Goal: Task Accomplishment & Management: Use online tool/utility

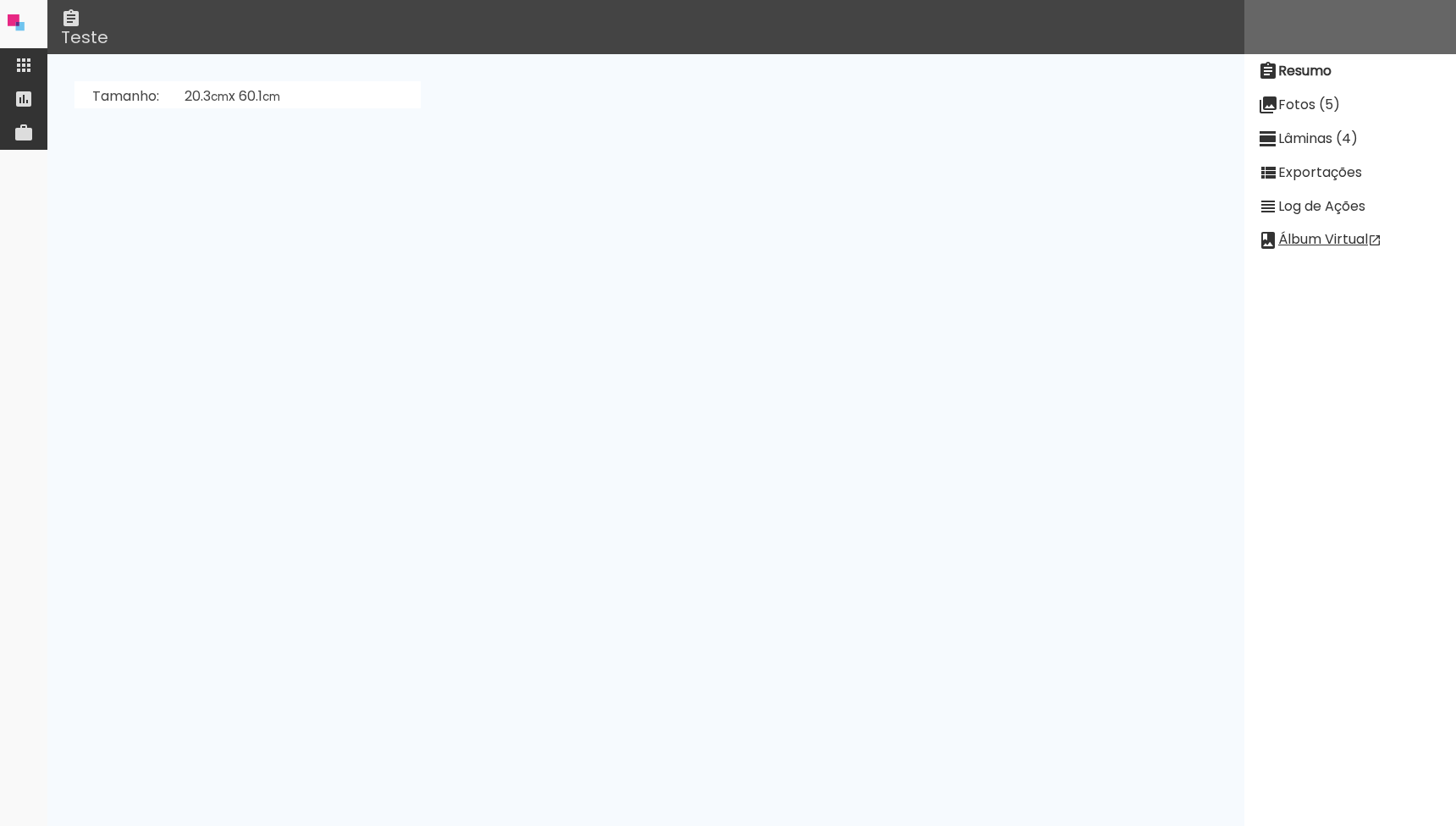
click at [20, 65] on iron-icon at bounding box center [24, 66] width 21 height 21
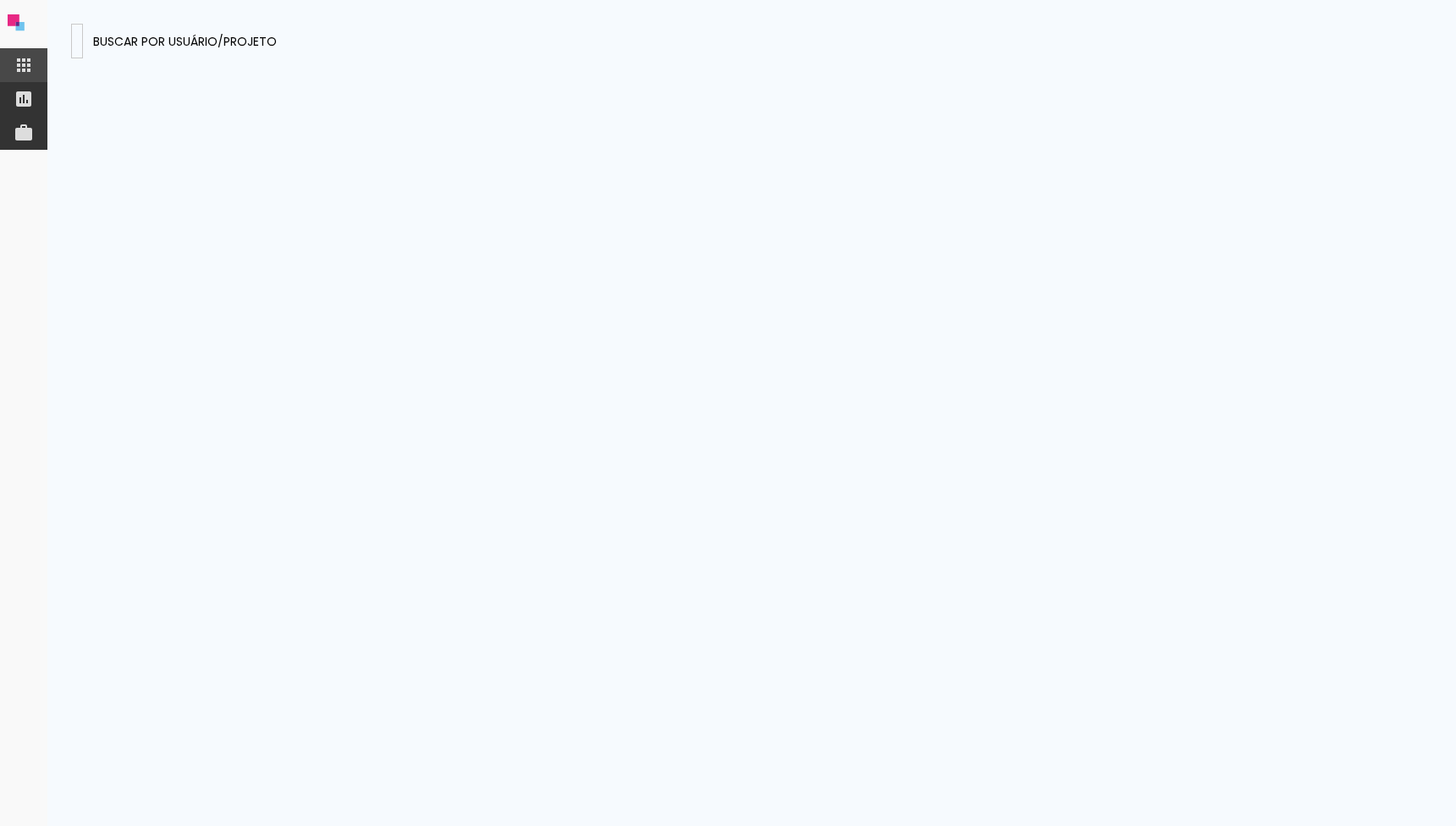
click at [83, 57] on paper-input-container at bounding box center [77, 41] width 12 height 35
type input "ibuLYLBgtCkT23RAp"
type paper-input "ibuLYLBgtCkT23RAp"
click at [283, 49] on paper-button "Buscar por usuário/projeto" at bounding box center [185, 41] width 197 height 35
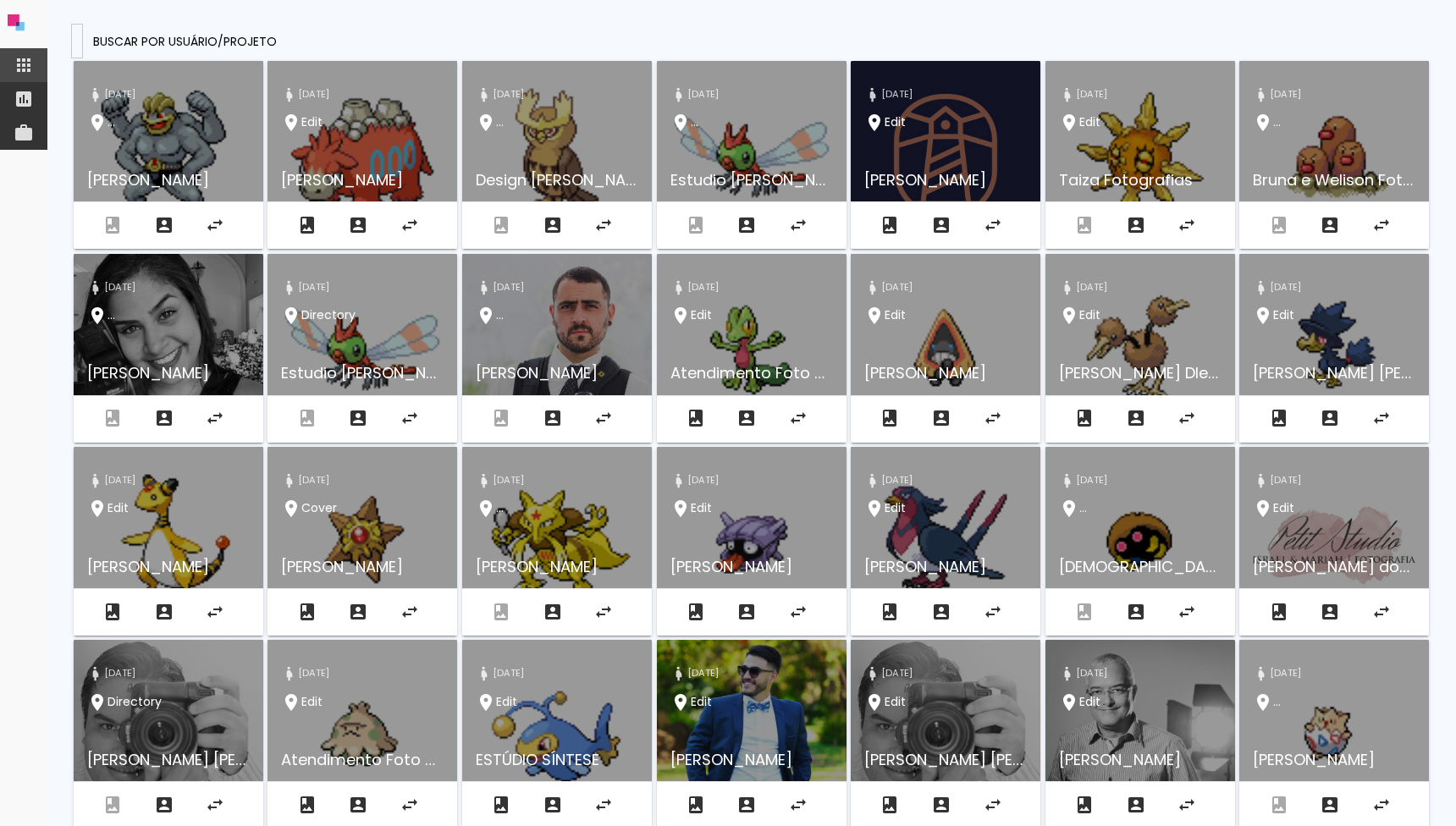
click at [165, 17] on presences-panel at bounding box center [752, 413] width 1409 height 826
click at [165, 20] on presences-panel at bounding box center [752, 413] width 1409 height 826
click at [77, 41] on input at bounding box center [77, 40] width 0 height 18
paste input "tsDG9gh4YNfaRn993"
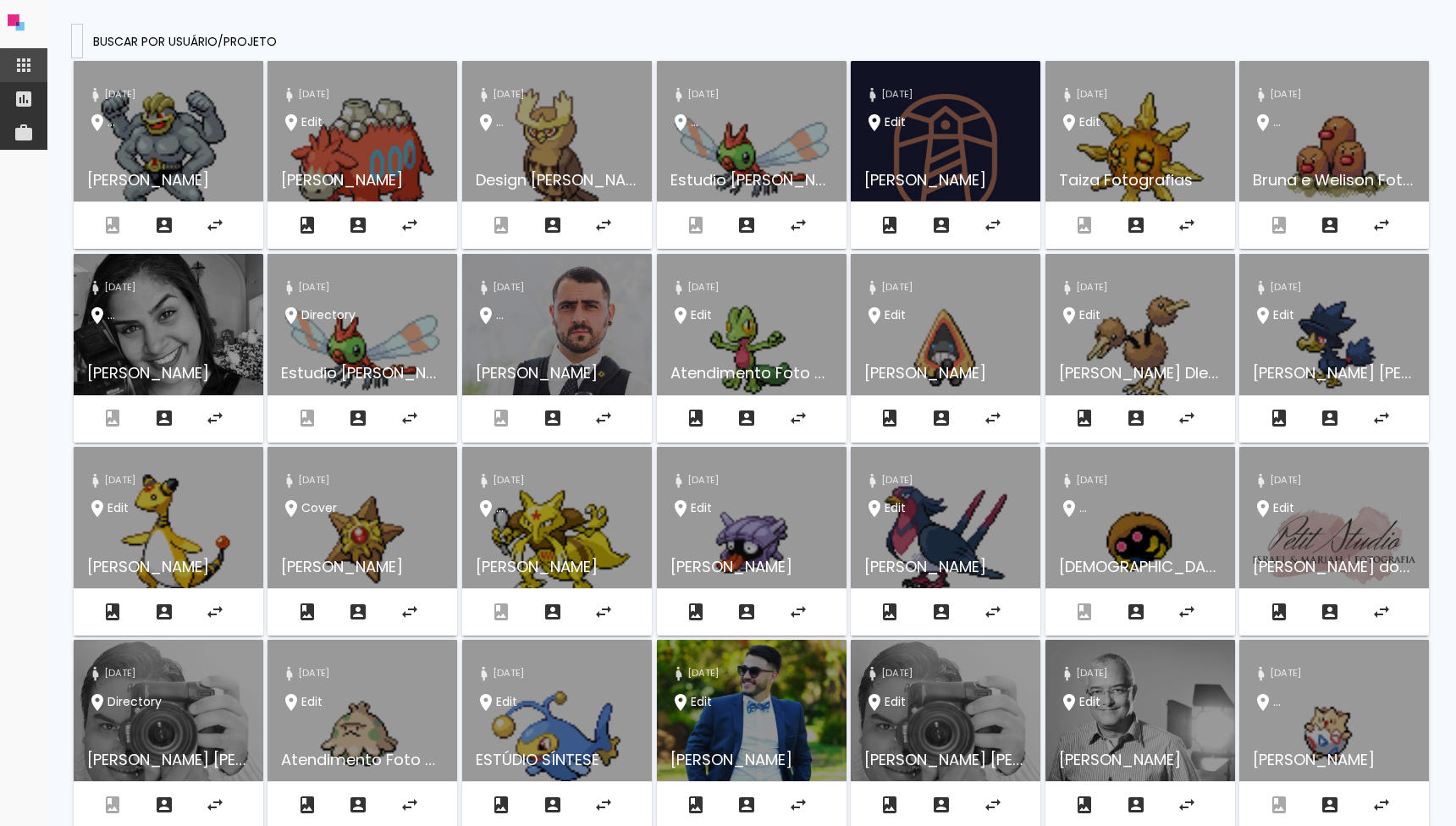
type input "tsDG9gh4YNfaRn993"
type paper-input "tsDG9gh4YNfaRn993"
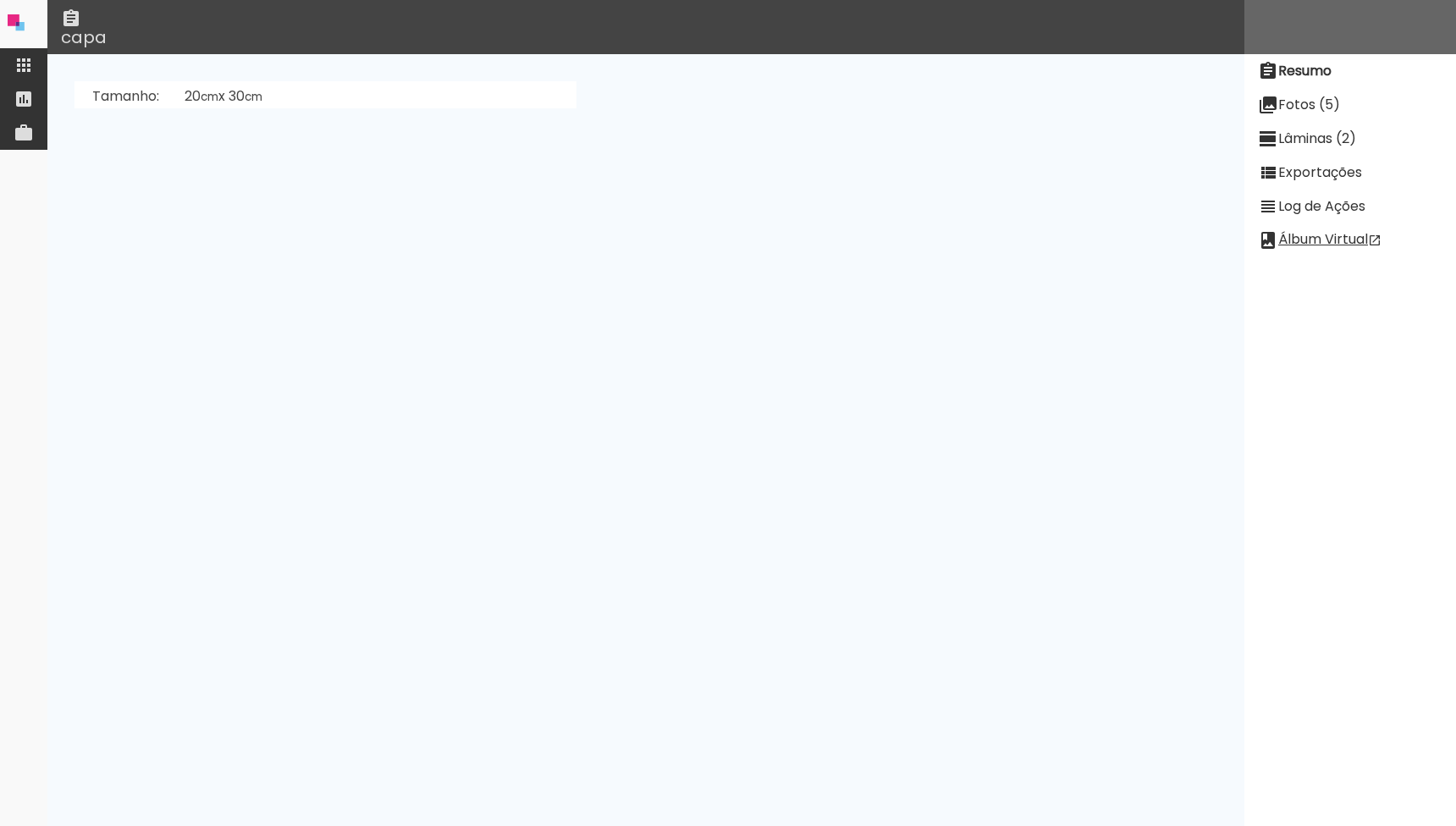
click at [0, 0] on slot "Fotos (5)" at bounding box center [0, 0] width 0 height 0
click at [1282, 126] on paper-item "Lâminas (2)" at bounding box center [1350, 138] width 212 height 34
click at [0, 0] on slot "[PERSON_NAME]" at bounding box center [0, 0] width 0 height 0
click at [0, 0] on slot "Fotos (5)" at bounding box center [0, 0] width 0 height 0
click at [1317, 58] on paper-item "Resumo" at bounding box center [1350, 71] width 212 height 34
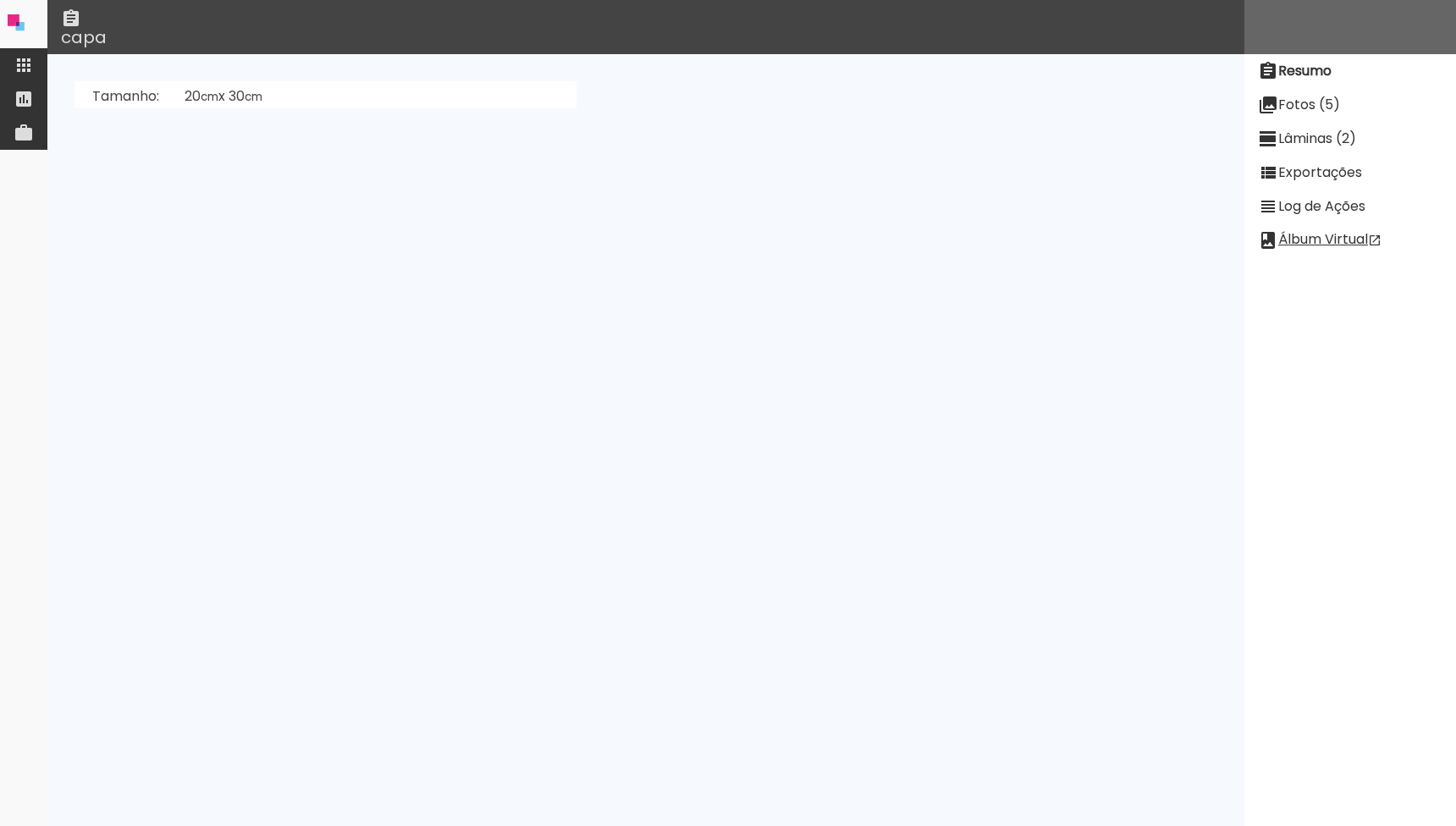
click at [1306, 151] on paper-item "Lâminas (2)" at bounding box center [1350, 138] width 212 height 34
click at [0, 0] on slot "Fotos (5)" at bounding box center [0, 0] width 0 height 0
click at [0, 0] on slot "Resumo" at bounding box center [0, 0] width 0 height 0
click at [0, 0] on slot "Exportações" at bounding box center [0, 0] width 0 height 0
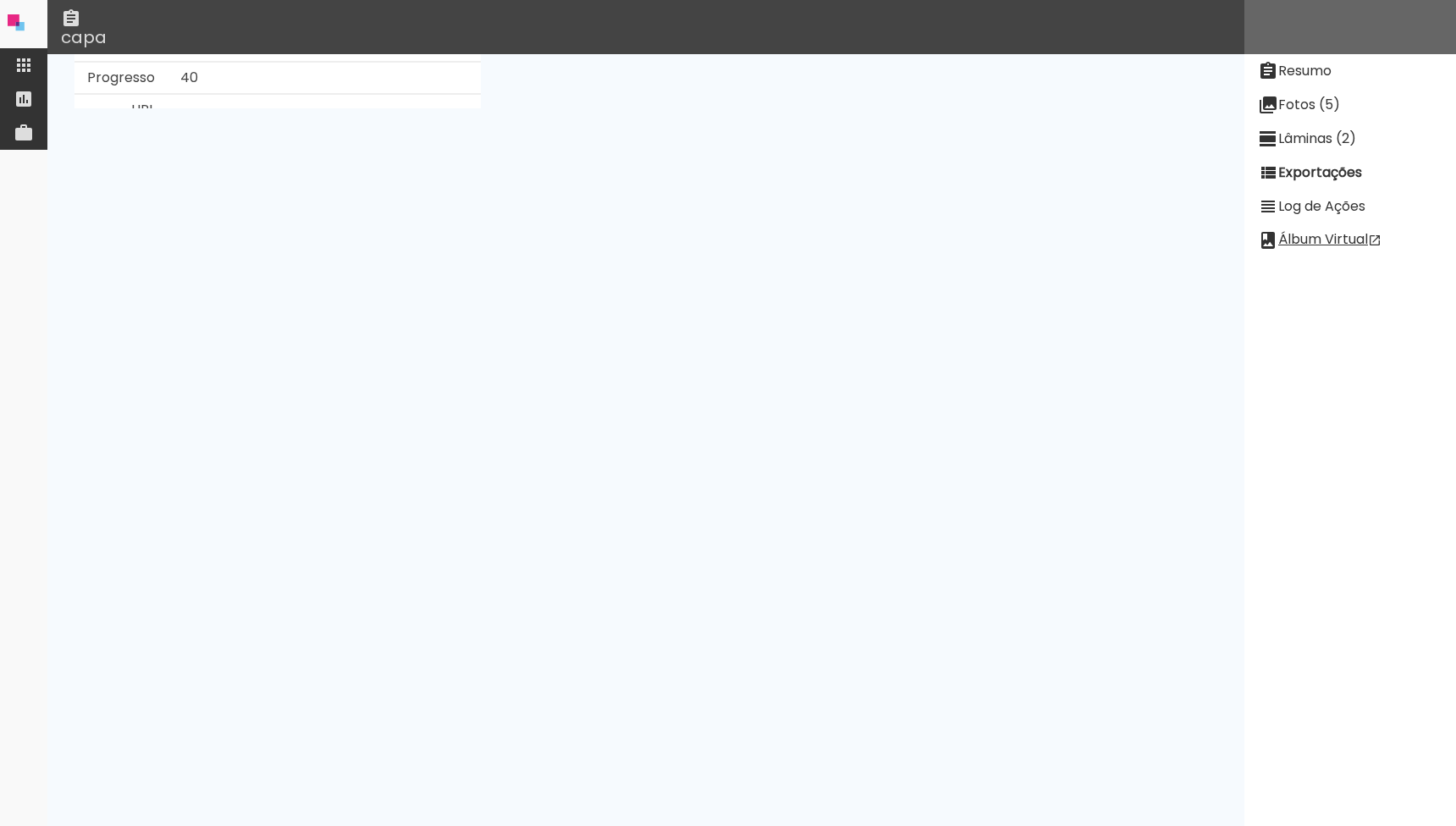
click at [0, 0] on slot "Ver Log" at bounding box center [0, 0] width 0 height 0
click at [1300, 117] on paper-item "Fotos (5)" at bounding box center [1350, 104] width 212 height 34
click at [1325, 153] on paper-item "Lâminas (2)" at bounding box center [1350, 138] width 212 height 34
click at [1326, 116] on paper-item "Fotos (5)" at bounding box center [1350, 104] width 212 height 34
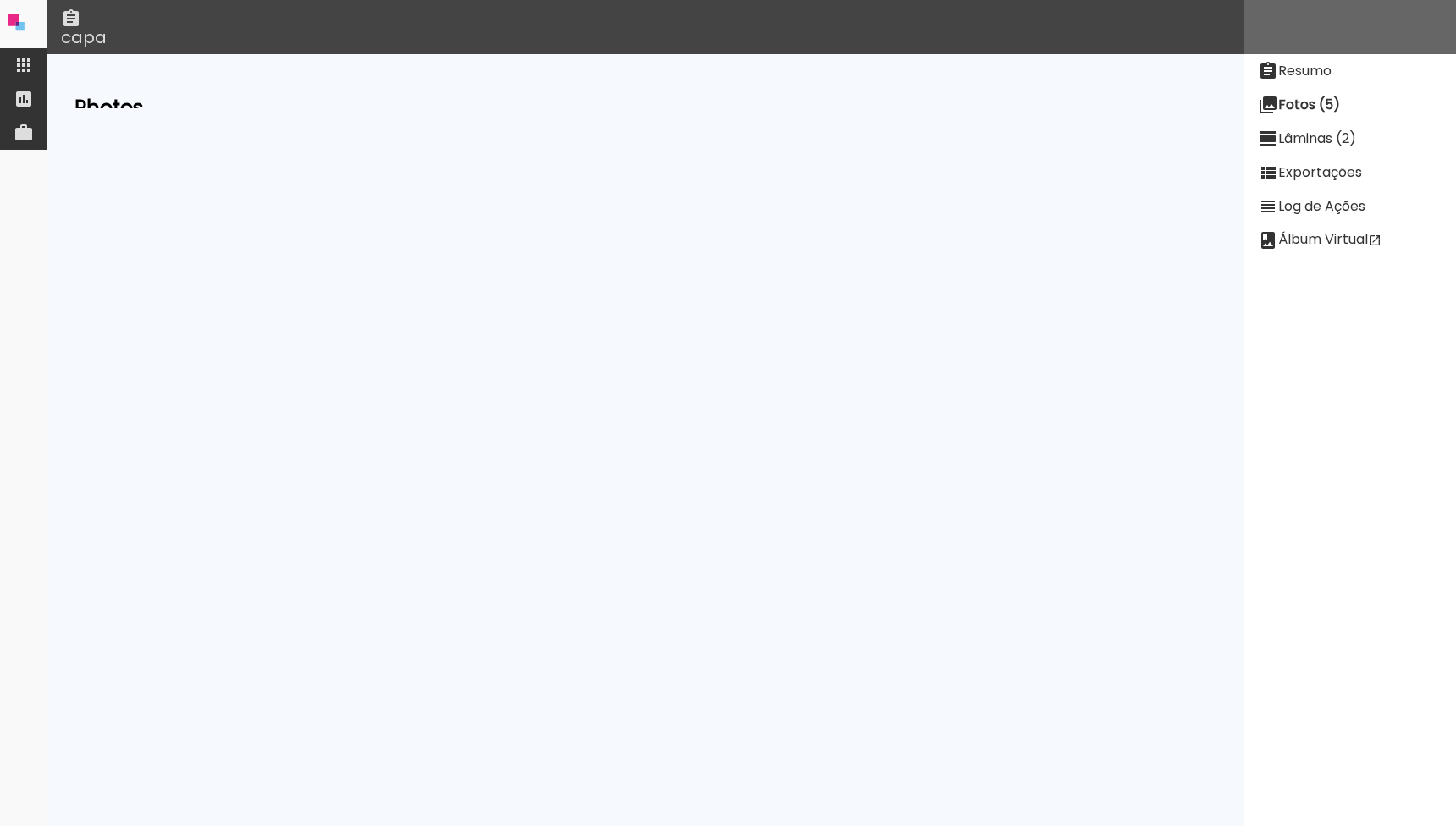
click at [1301, 186] on paper-item "Exportações" at bounding box center [1350, 172] width 212 height 34
click at [0, 0] on slot "Exibir falha detectada em [DATE] 16:26:19" at bounding box center [0, 0] width 0 height 0
click at [385, 449] on pre at bounding box center [362, 559] width 550 height 264
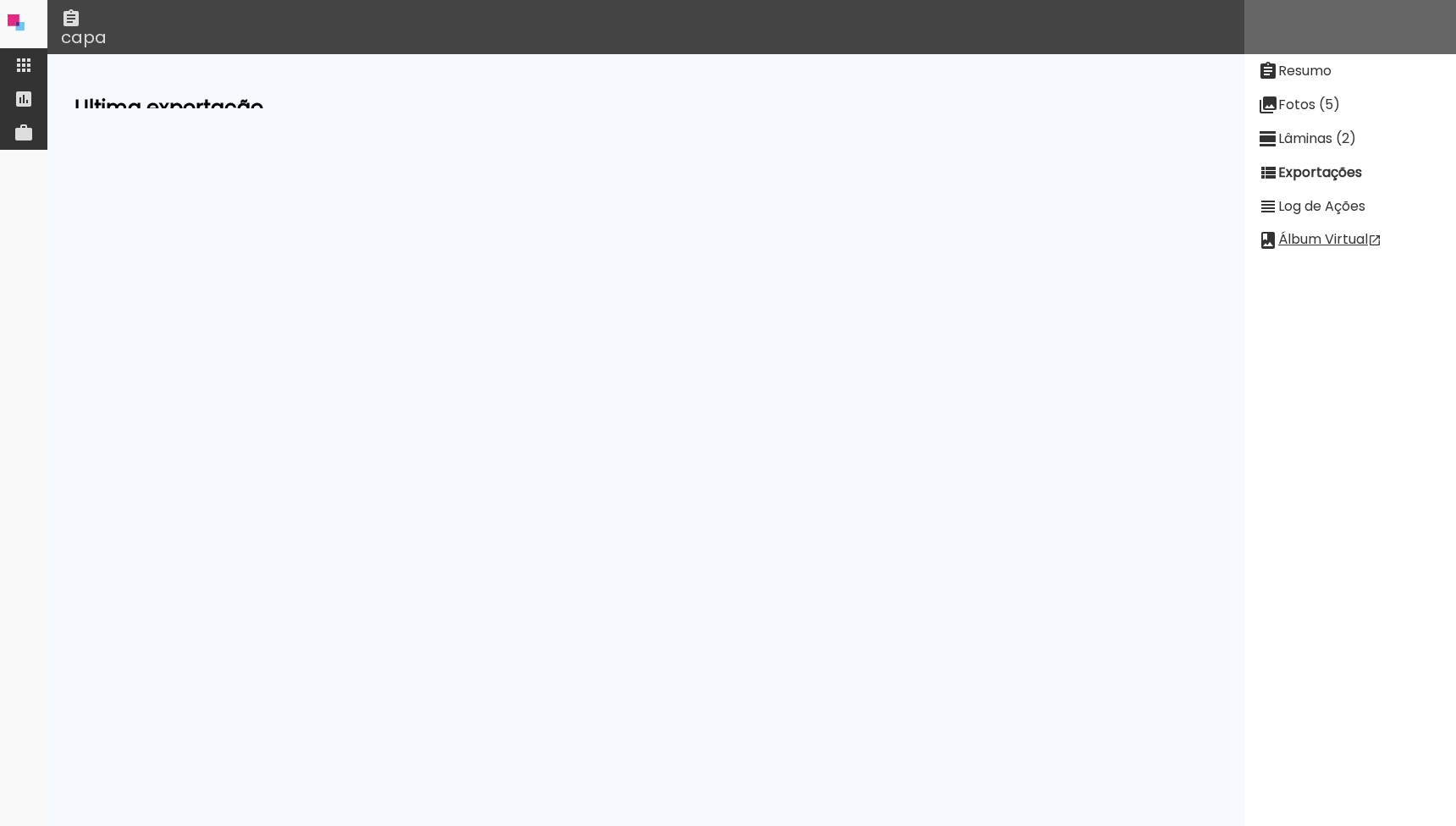
drag, startPoint x: 616, startPoint y: 444, endPoint x: 437, endPoint y: 440, distance: 179.0
click at [437, 440] on pre at bounding box center [362, 559] width 550 height 264
click at [427, 443] on pre at bounding box center [362, 559] width 550 height 264
click at [598, 438] on pre at bounding box center [362, 559] width 550 height 264
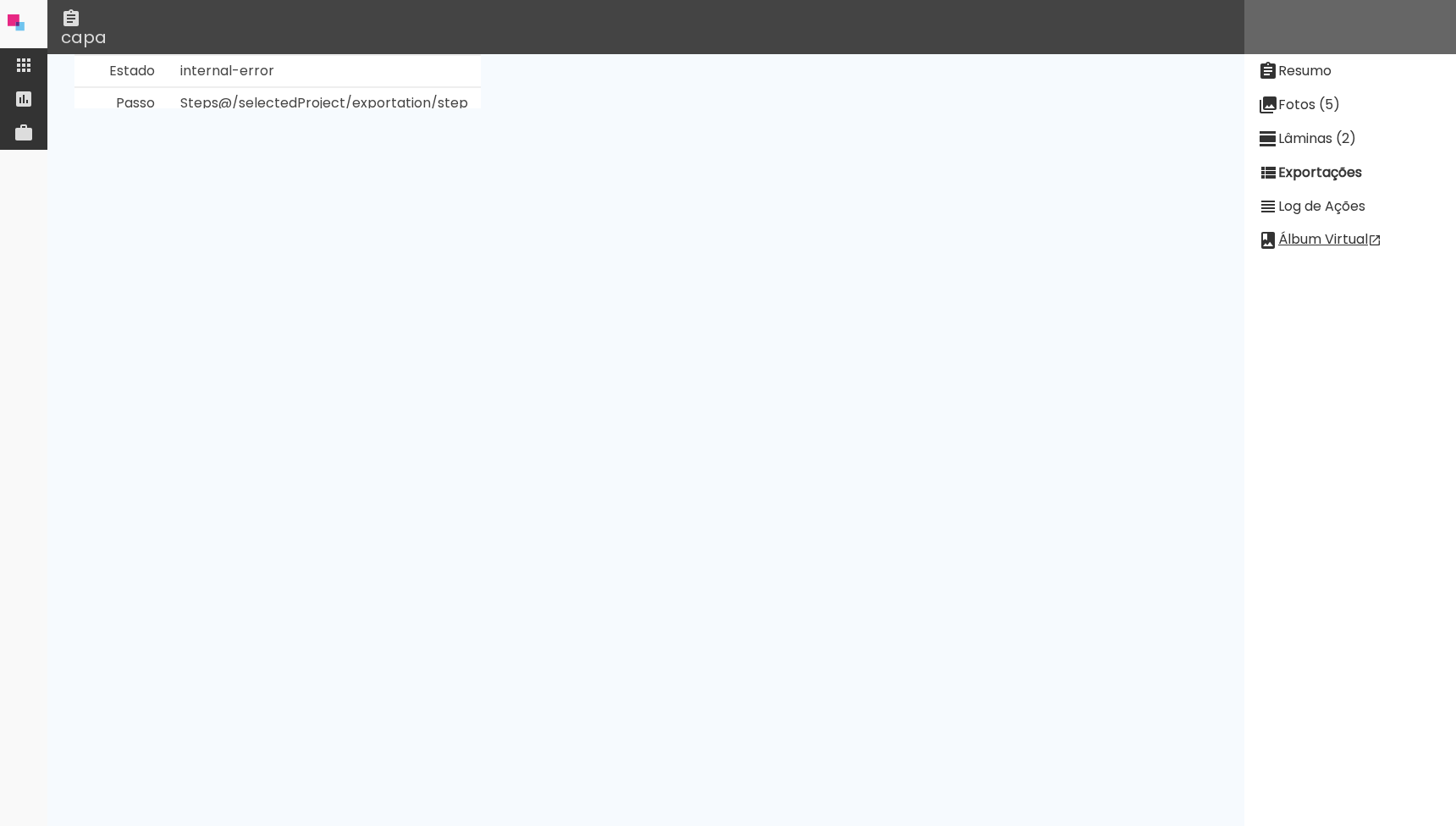
scroll to position [122, 0]
drag, startPoint x: 284, startPoint y: 520, endPoint x: 347, endPoint y: 521, distance: 63.0
click at [347, 521] on pre at bounding box center [362, 438] width 550 height 264
click at [440, 412] on pre at bounding box center [362, 438] width 550 height 264
click at [457, 407] on pre at bounding box center [362, 438] width 550 height 264
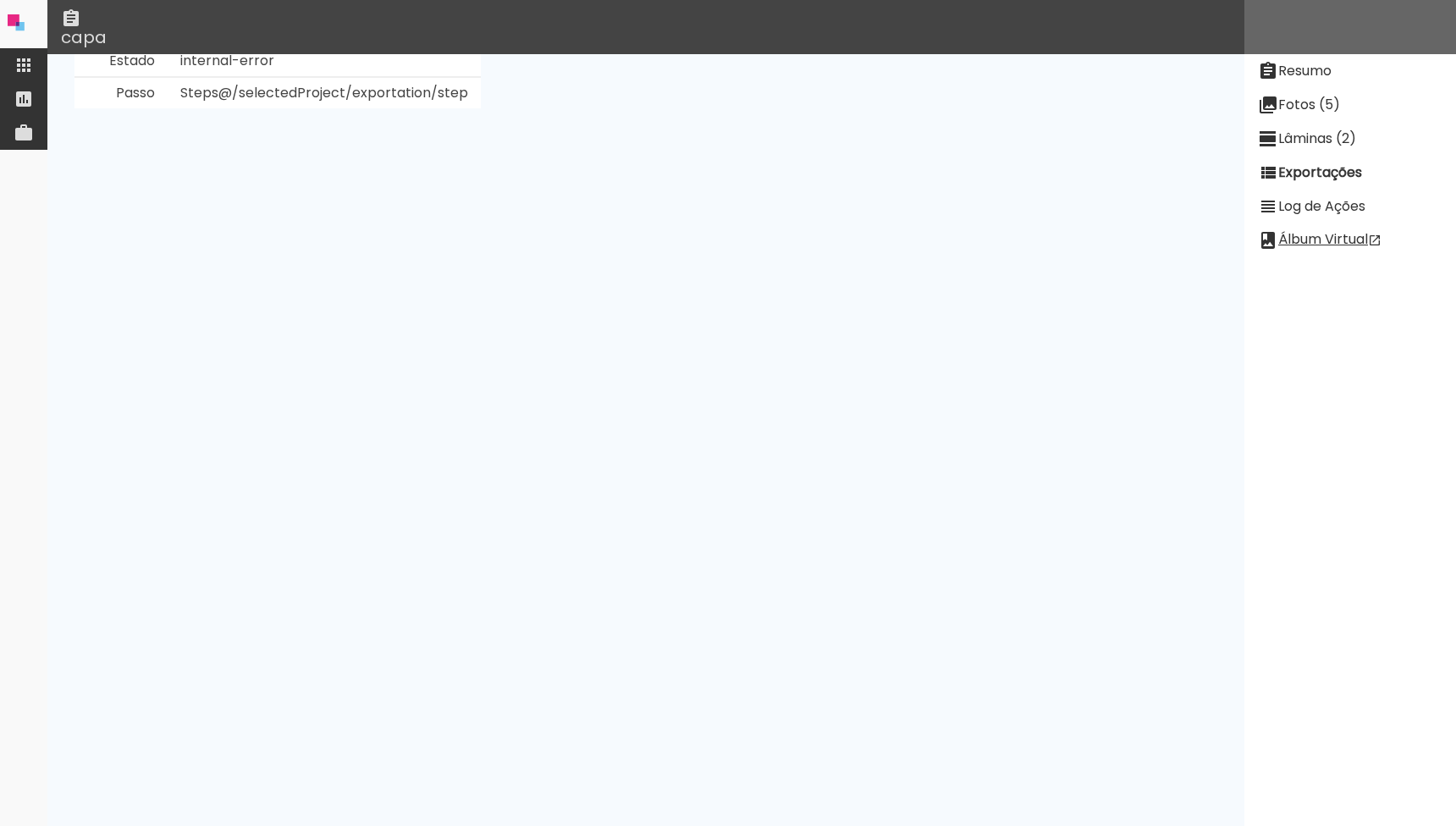
click at [433, 407] on pre at bounding box center [362, 438] width 550 height 264
click at [463, 412] on pre at bounding box center [362, 438] width 550 height 264
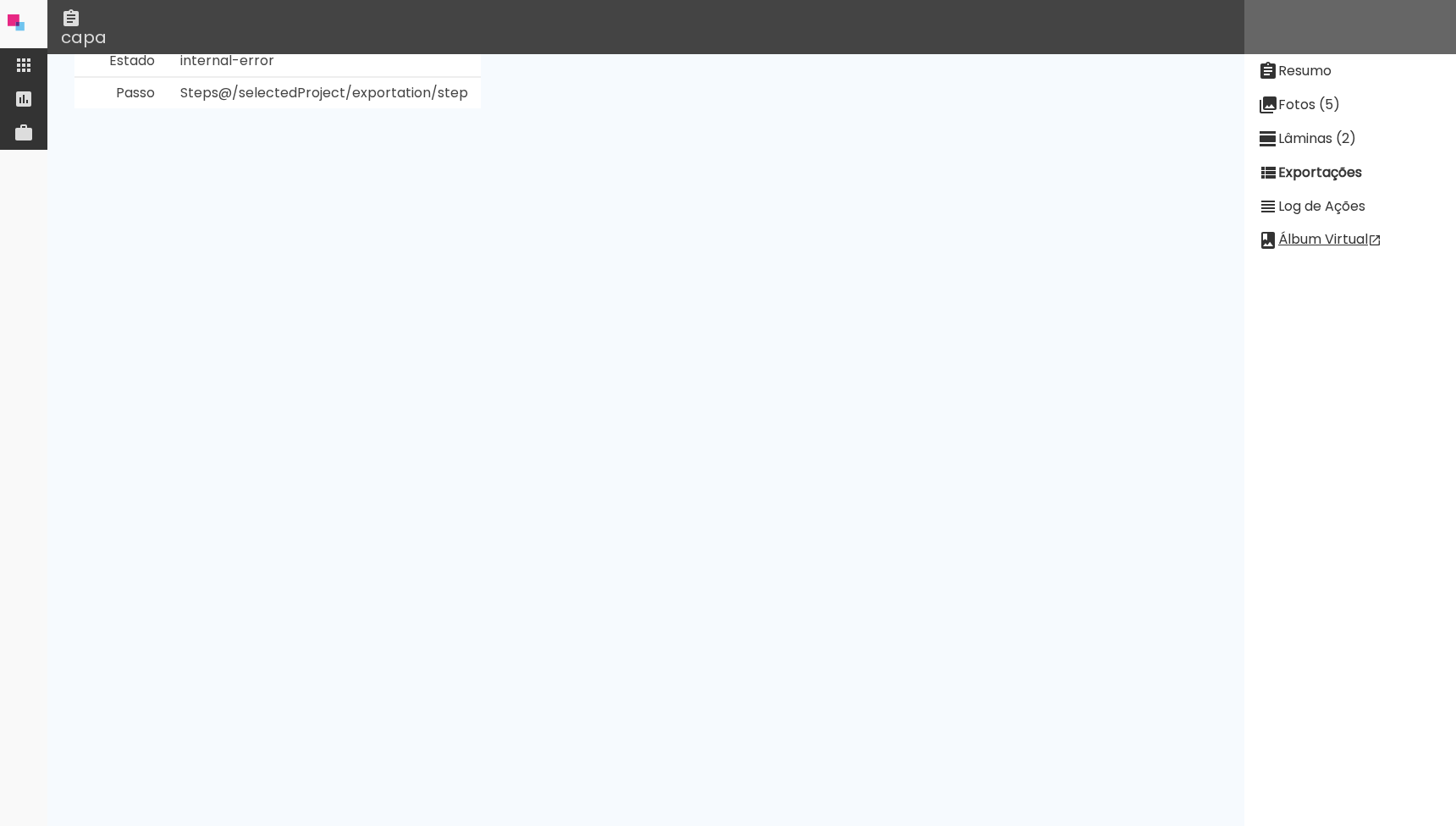
click at [463, 412] on pre at bounding box center [362, 438] width 550 height 264
click at [0, 0] on slot "Fotos (5)" at bounding box center [0, 0] width 0 height 0
click at [0, 0] on slot "Lâminas (2)" at bounding box center [0, 0] width 0 height 0
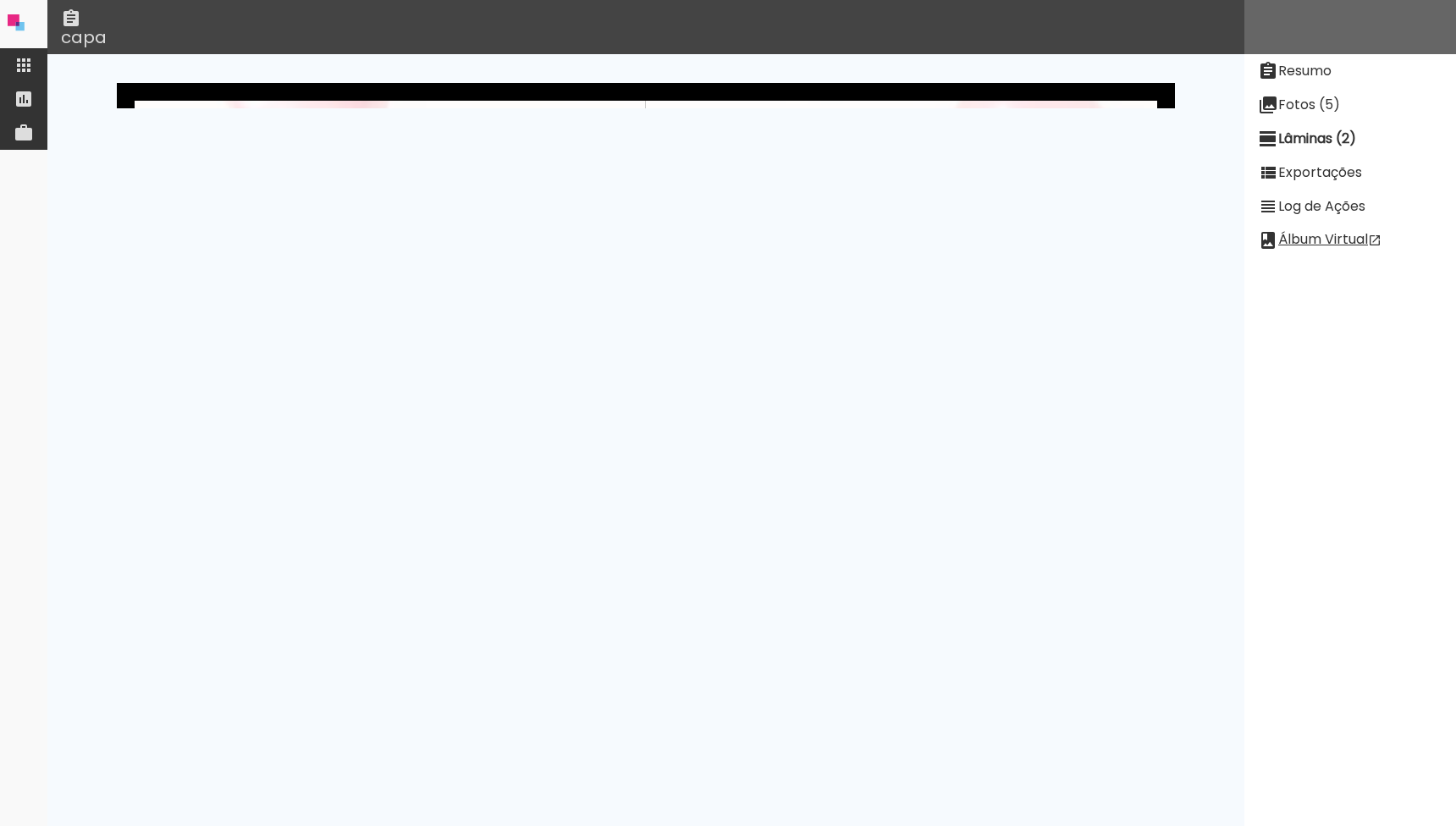
scroll to position [72, 0]
